Goal: Transaction & Acquisition: Subscribe to service/newsletter

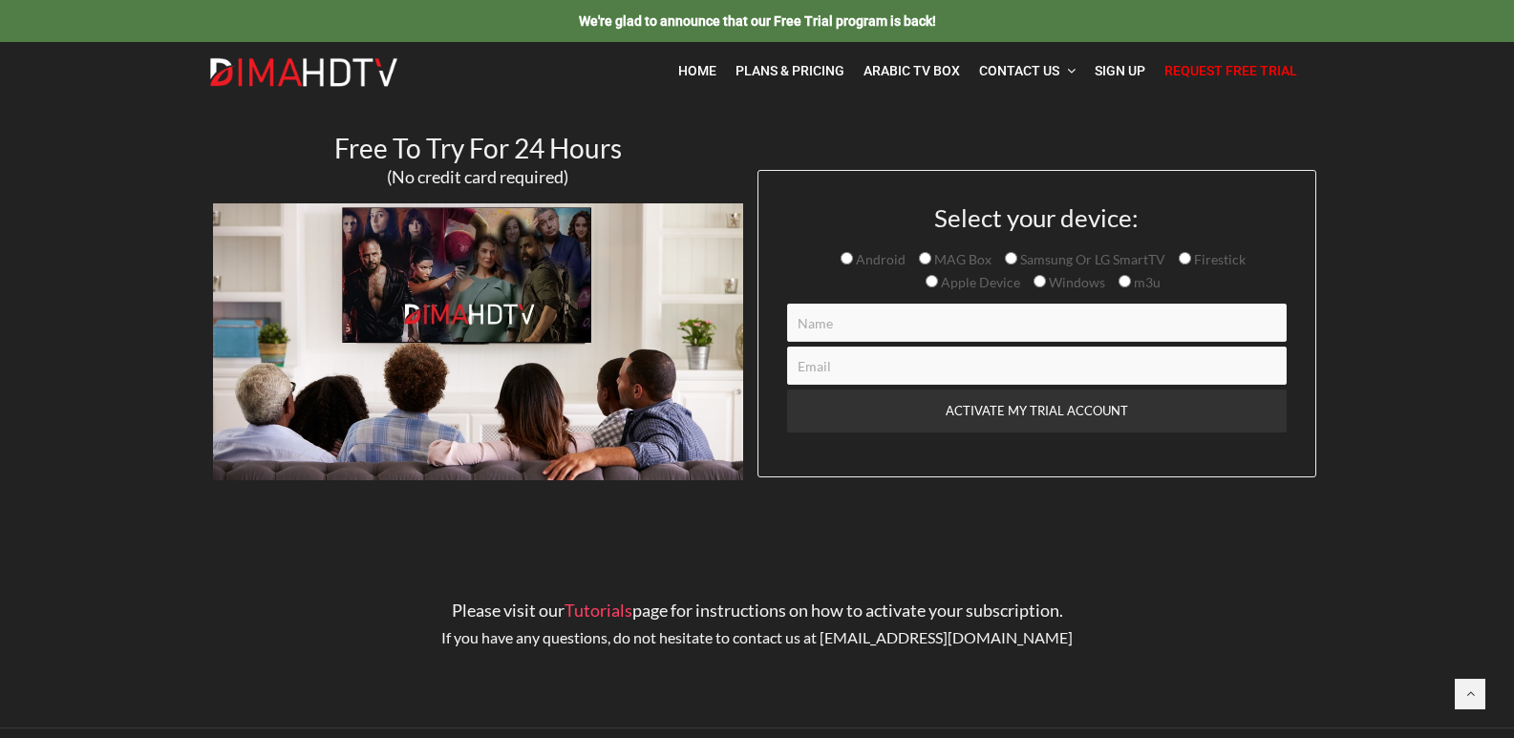
click at [912, 317] on input "Contact form" at bounding box center [1036, 323] width 499 height 38
click at [778, 69] on span "Plans & Pricing" at bounding box center [789, 70] width 109 height 15
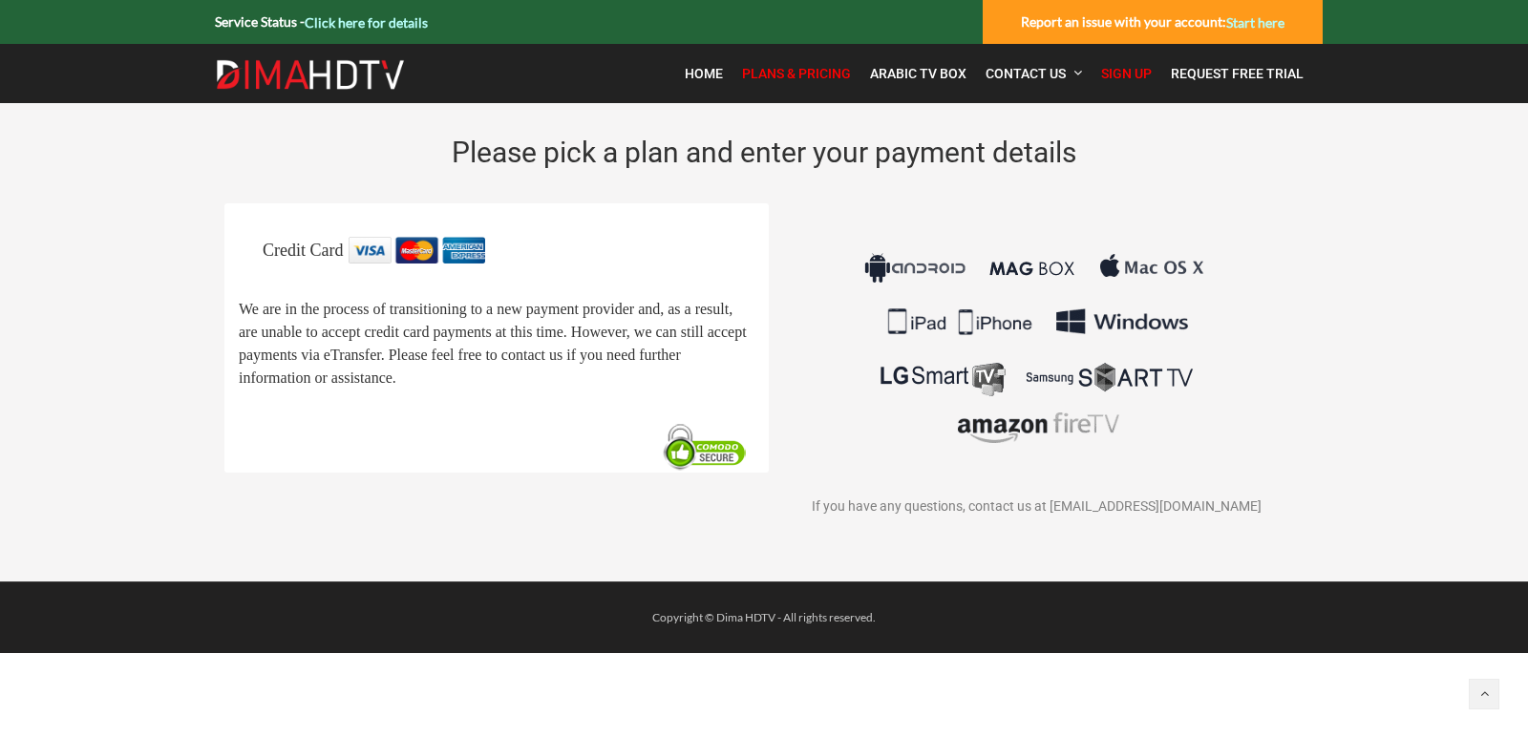
click at [397, 353] on span "We are in the process of transitioning to a new payment provider and, as a resu…" at bounding box center [493, 344] width 508 height 85
click at [1225, 72] on span "Request Free Trial" at bounding box center [1237, 73] width 133 height 15
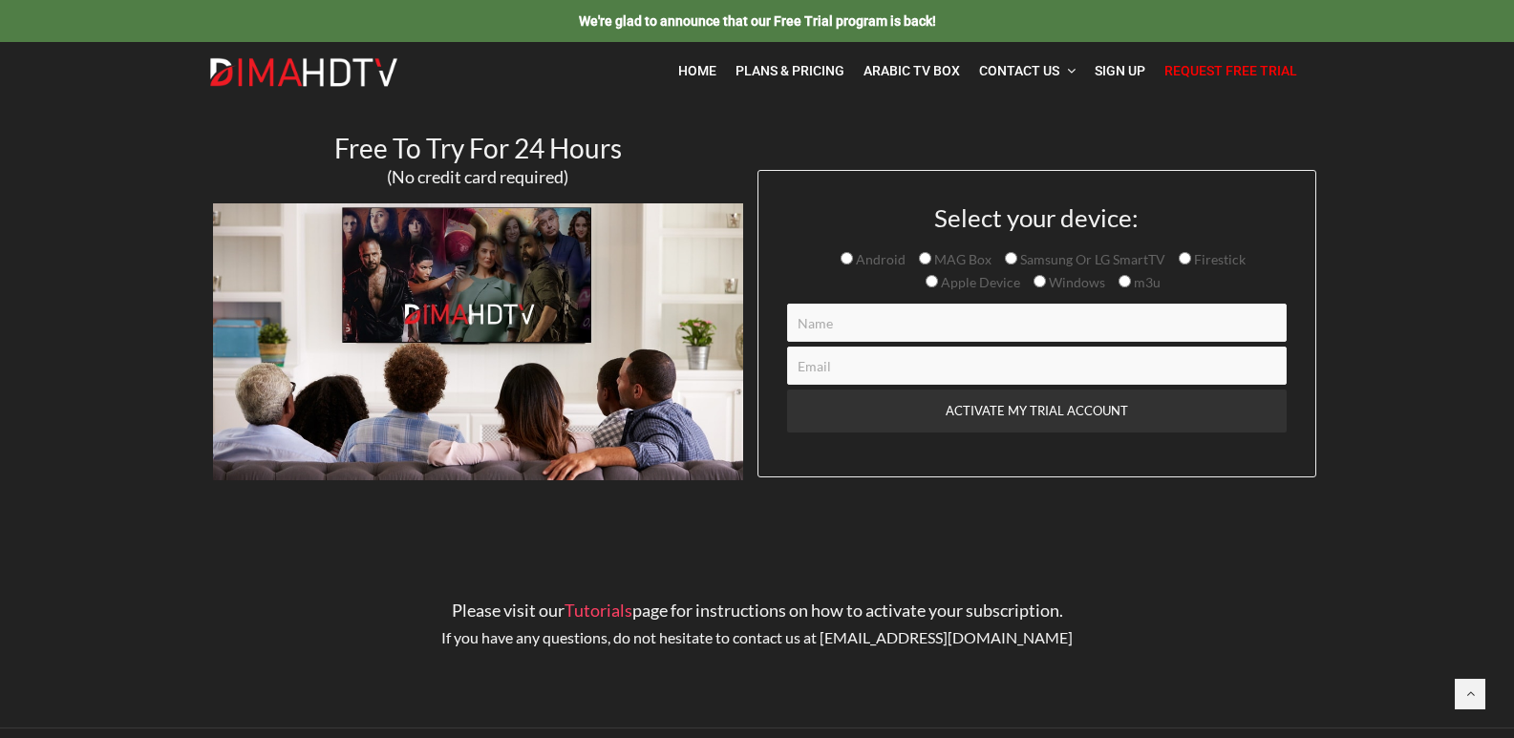
click at [837, 327] on input "Contact form" at bounding box center [1036, 323] width 499 height 38
click at [824, 326] on input "Contact form" at bounding box center [1036, 323] width 499 height 38
click at [838, 360] on input "Contact form" at bounding box center [1036, 366] width 499 height 38
click at [839, 358] on input "Contact form" at bounding box center [1036, 366] width 499 height 38
type input "daveoh2020@gmail.com"
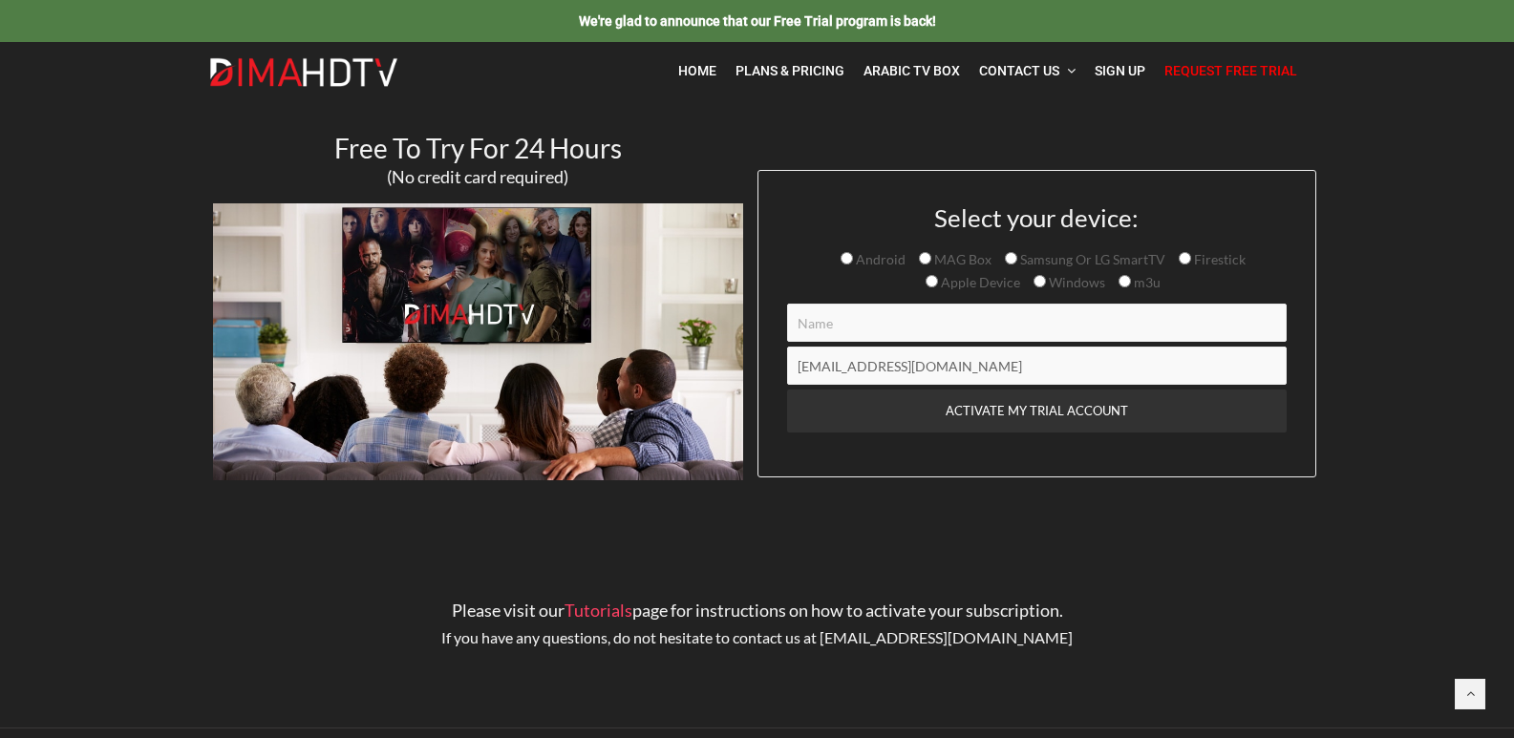
click at [890, 330] on input "Contact form" at bounding box center [1036, 323] width 499 height 38
type input "david wilson"
click at [787, 390] on input "ACTIVATE MY TRIAL ACCOUNT" at bounding box center [1036, 411] width 499 height 43
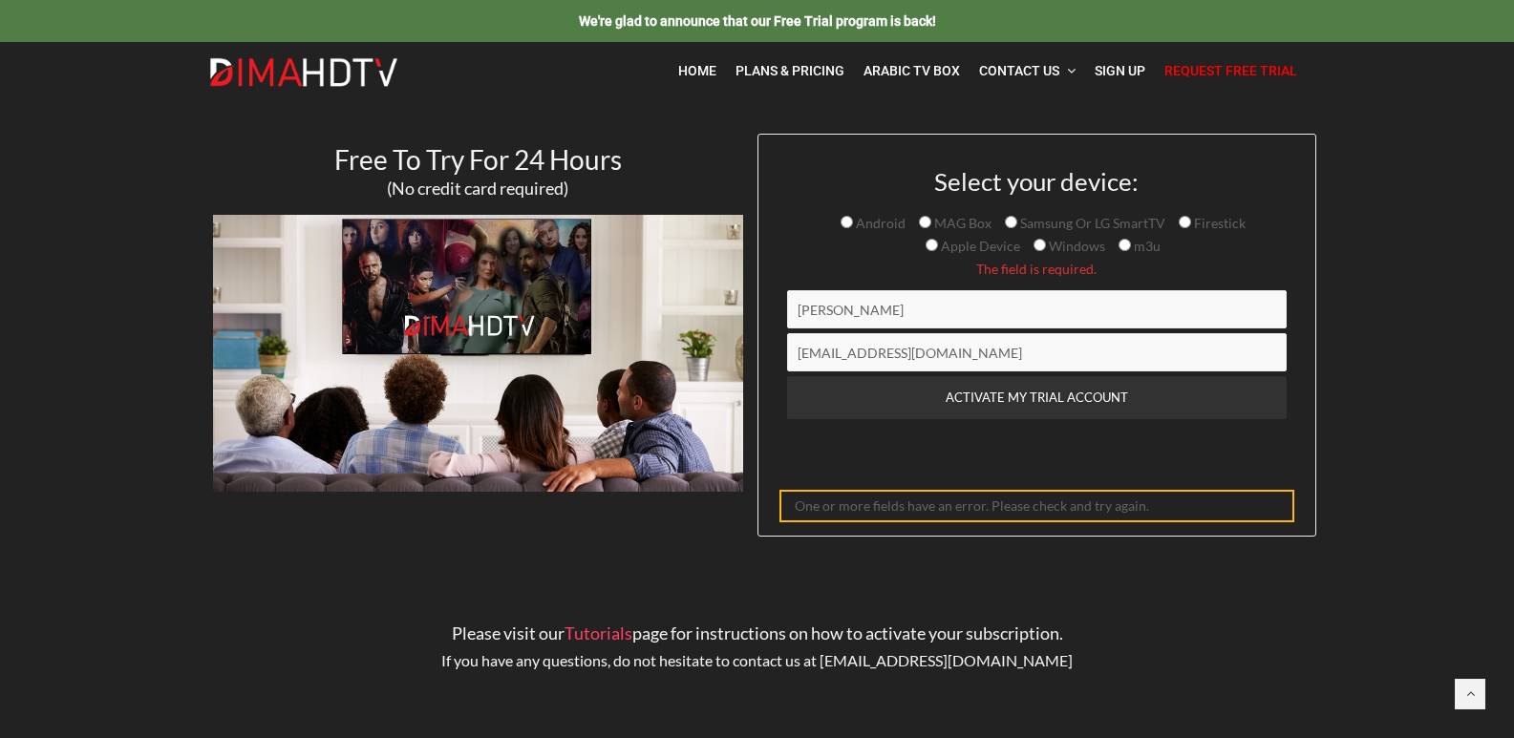
click at [1183, 214] on span "Firestick" at bounding box center [1212, 223] width 67 height 23
click at [1180, 222] on input "Firestick" at bounding box center [1185, 222] width 12 height 12
radio input "true"
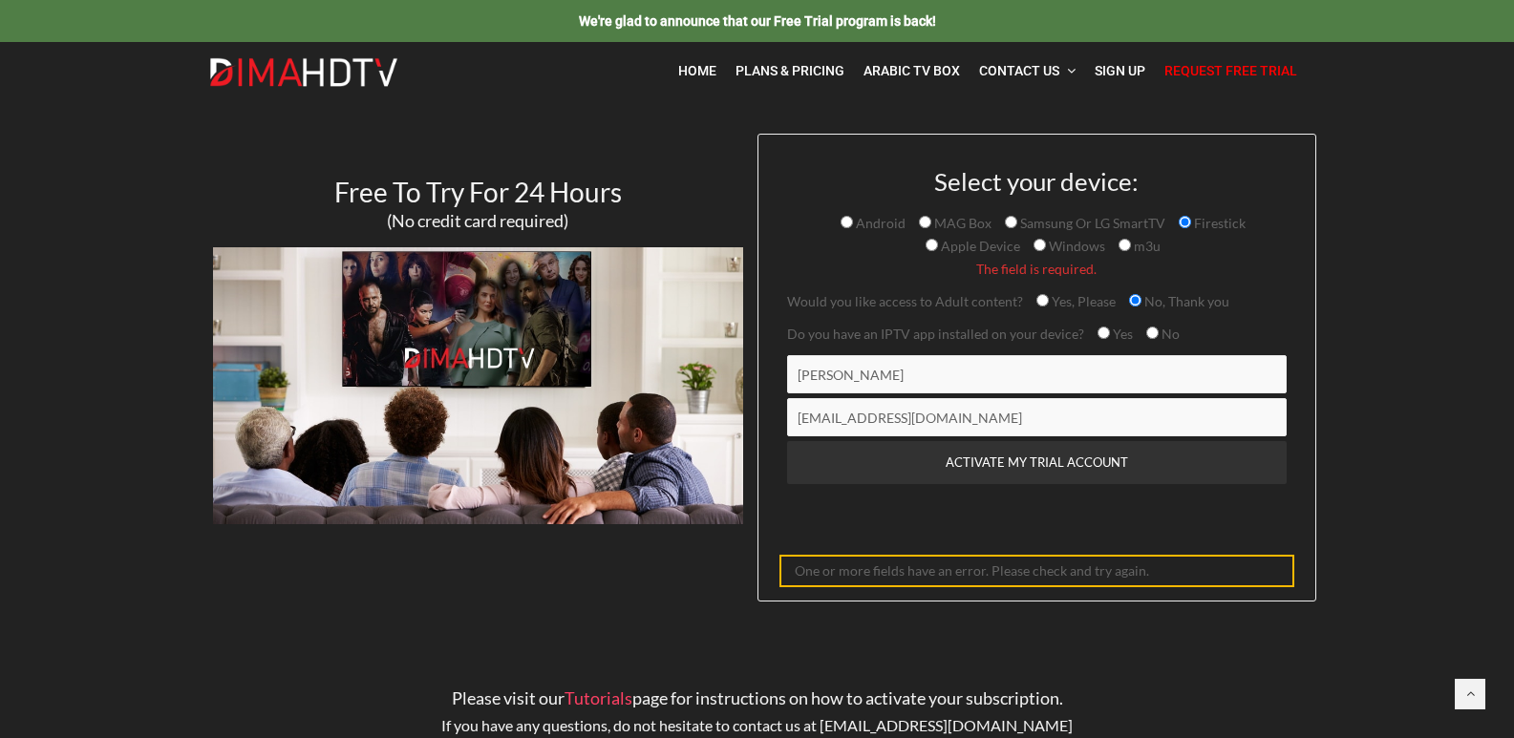
click at [1098, 333] on input "Yes" at bounding box center [1103, 333] width 12 height 12
radio input "true"
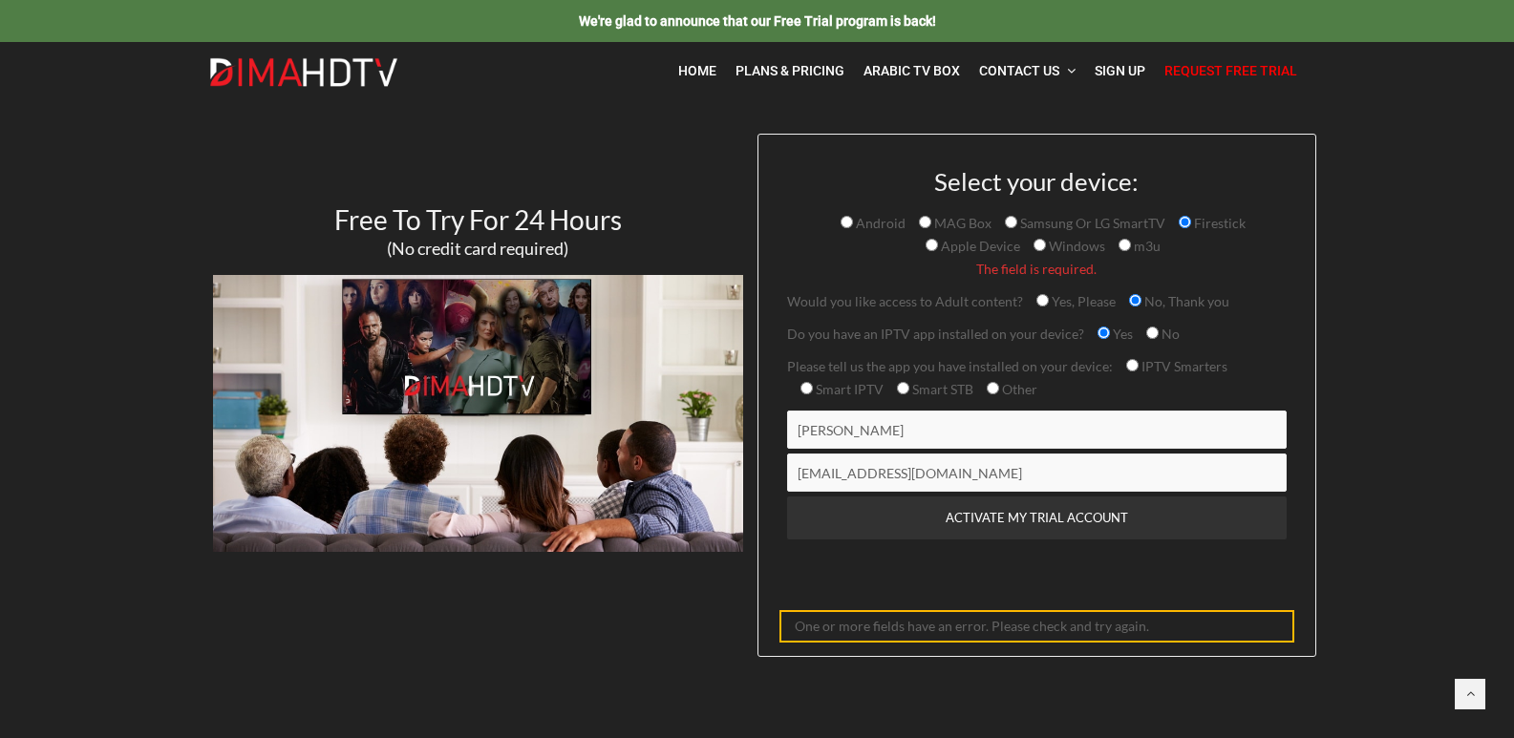
click at [1126, 371] on input "IPTV Smarters" at bounding box center [1132, 365] width 12 height 12
radio input "true"
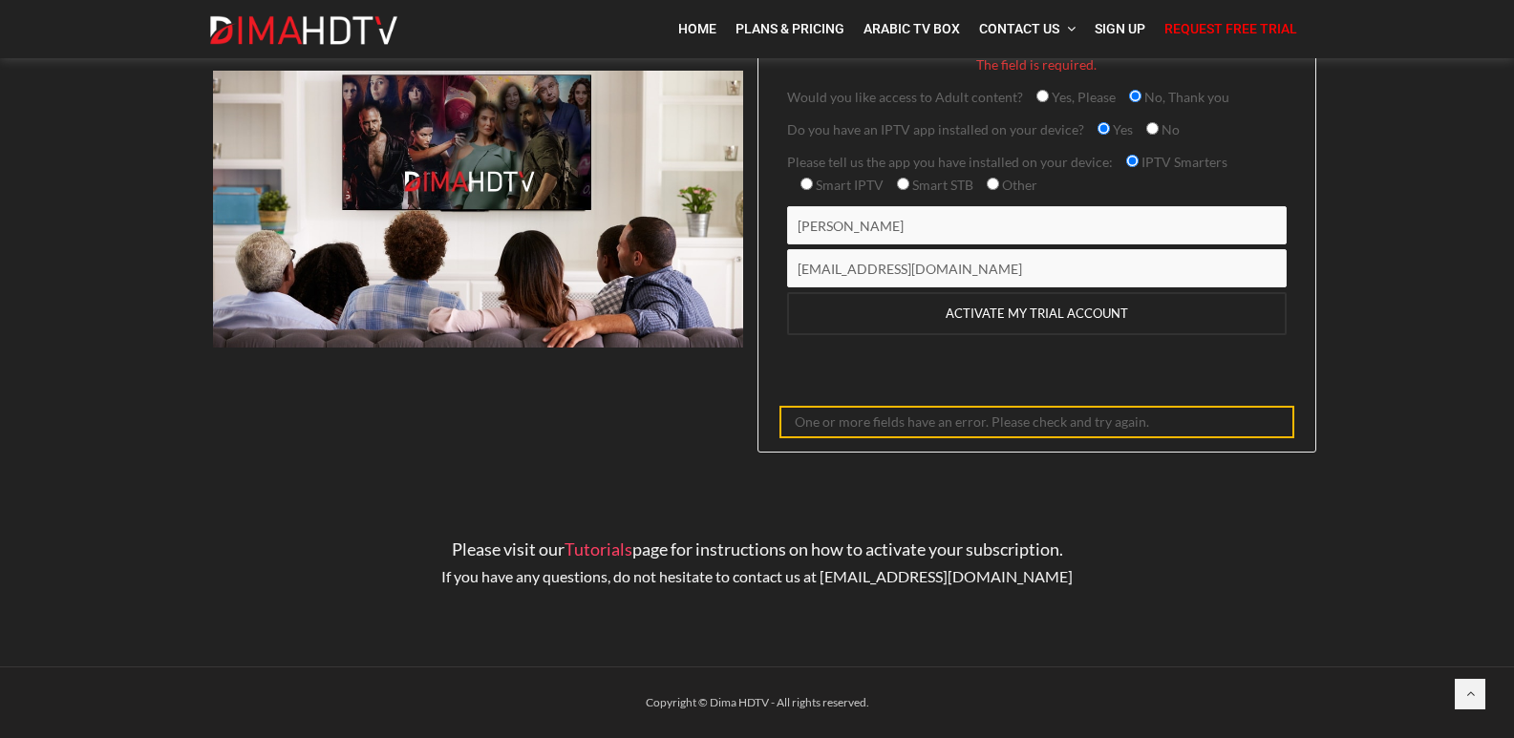
click at [1051, 316] on input "ACTIVATE MY TRIAL ACCOUNT" at bounding box center [1036, 313] width 499 height 43
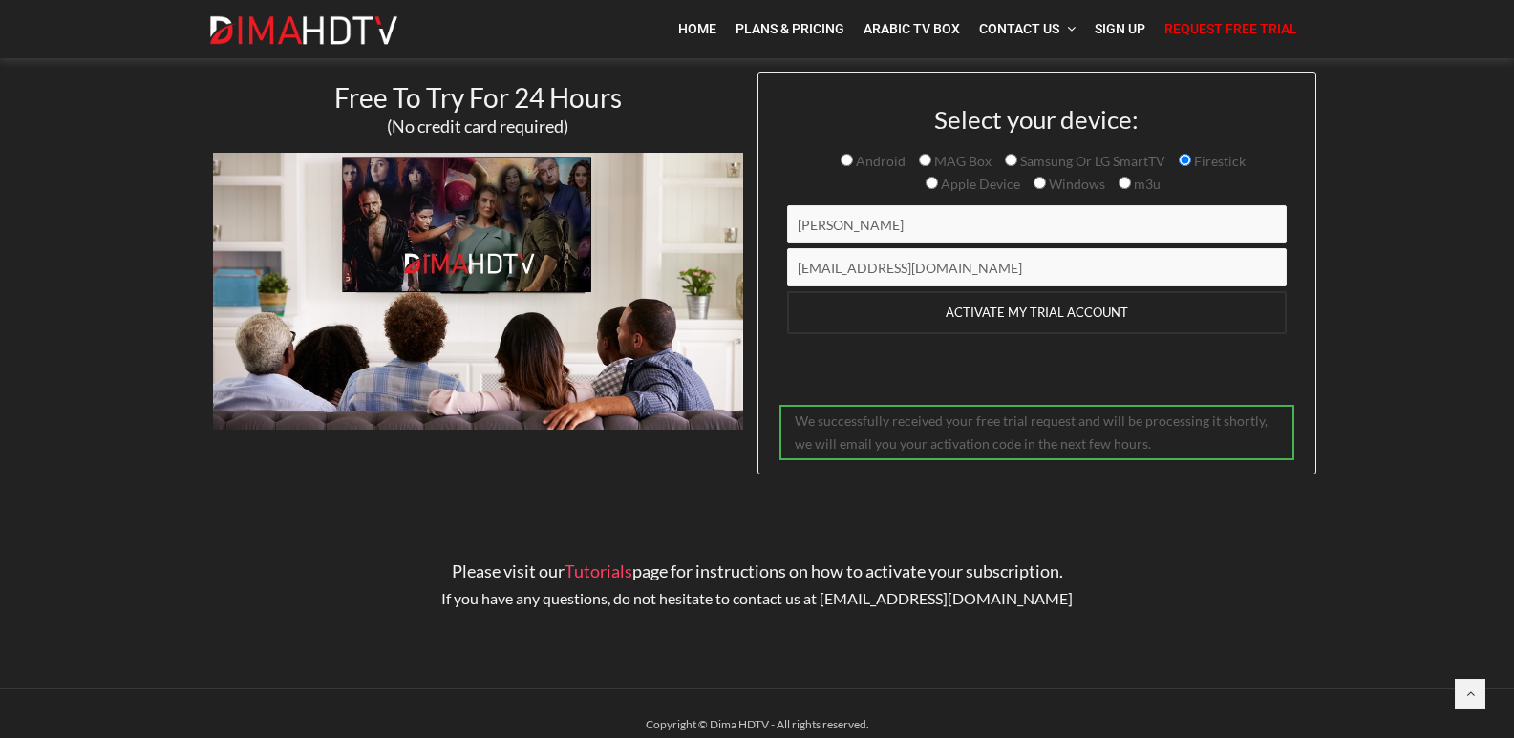
scroll to position [85, 0]
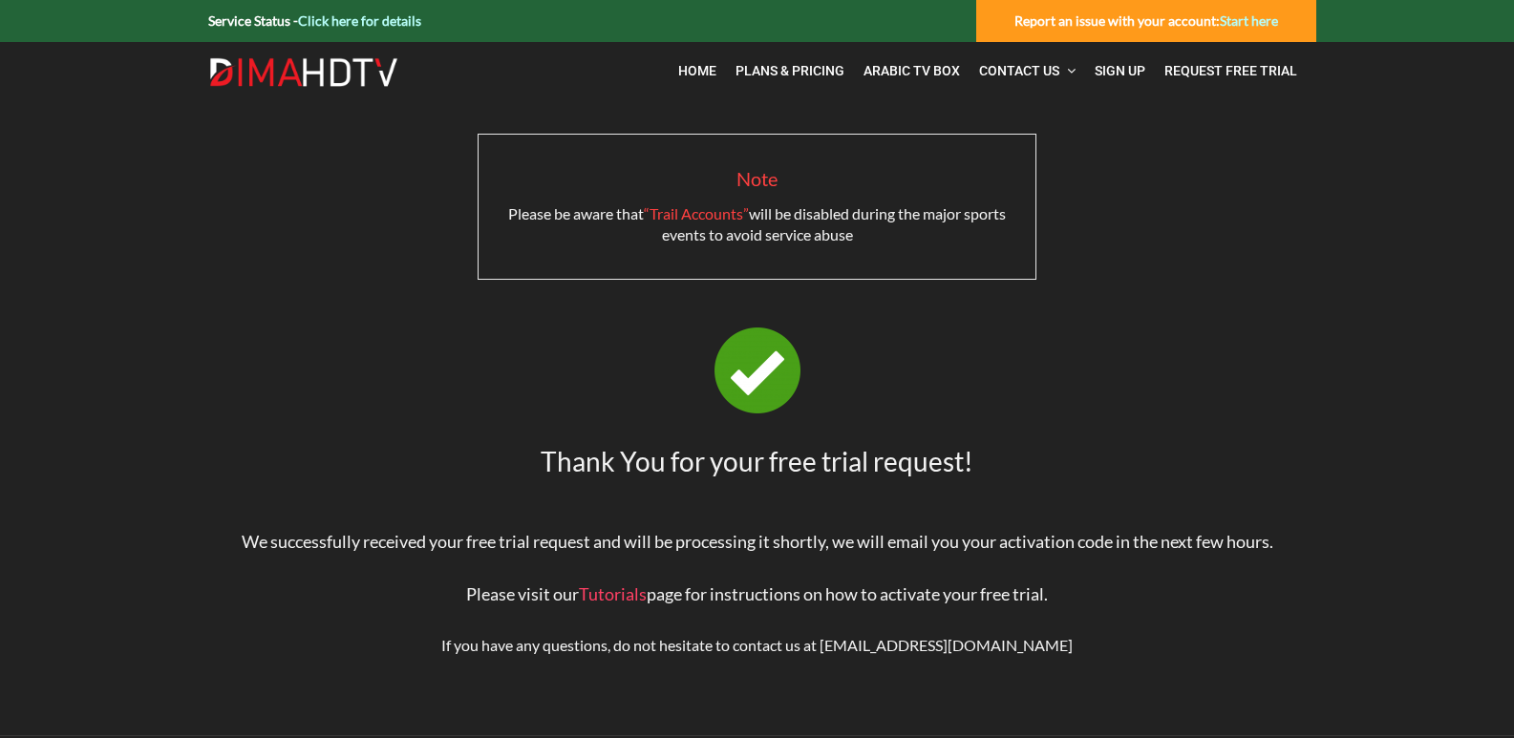
click at [372, 17] on link "Click here for details" at bounding box center [359, 20] width 123 height 16
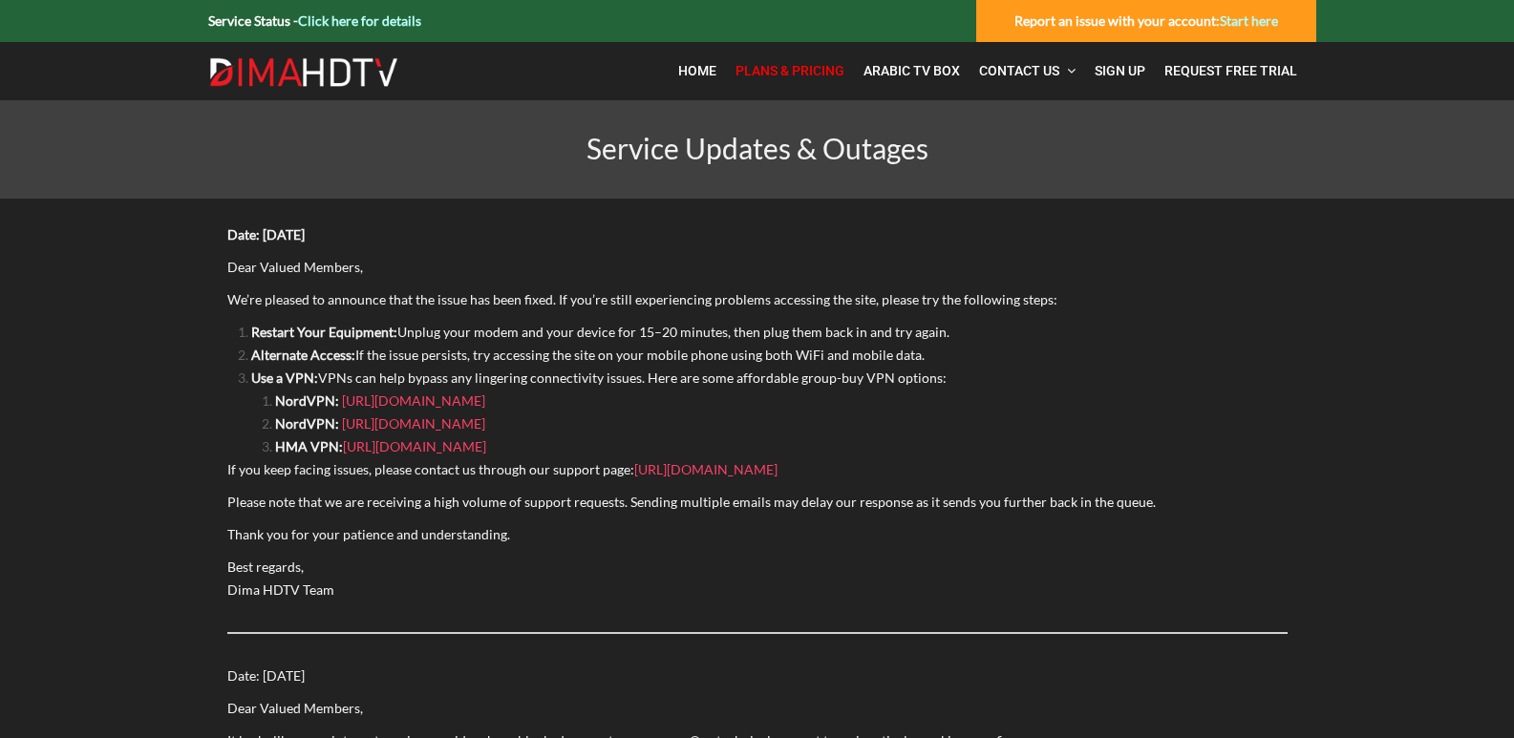
click at [794, 72] on span "Plans & Pricing" at bounding box center [789, 70] width 109 height 15
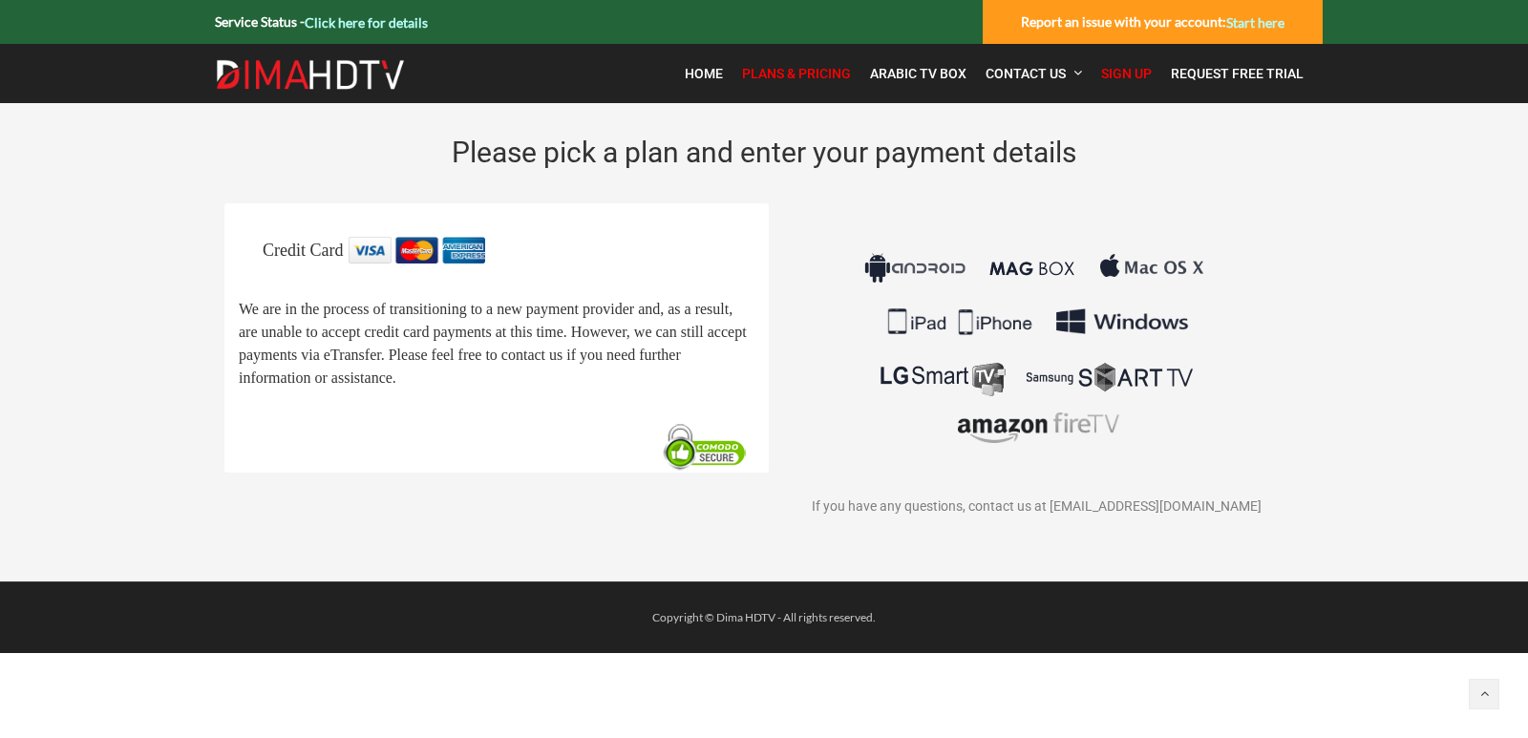
click at [757, 169] on span "Please pick a plan and enter your payment details" at bounding box center [764, 152] width 625 height 33
